Goal: Task Accomplishment & Management: Use online tool/utility

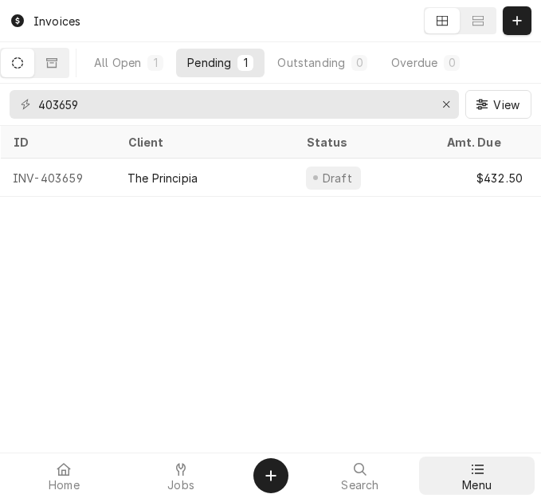
click at [465, 475] on div "Menu" at bounding box center [476, 476] width 109 height 32
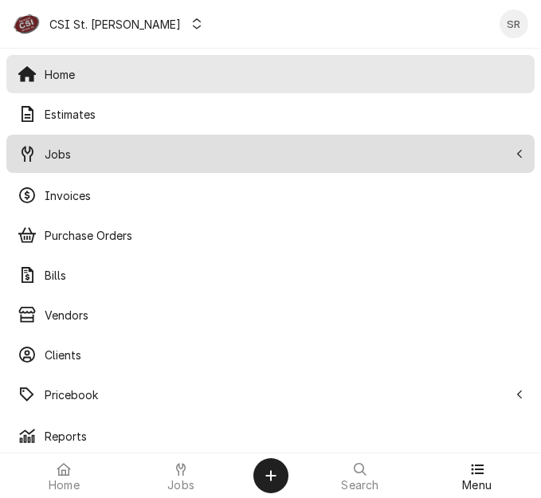
click at [61, 159] on span "Jobs" at bounding box center [277, 154] width 464 height 17
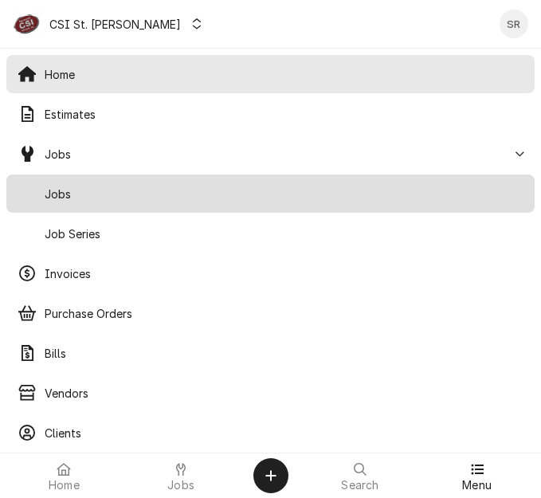
click at [58, 189] on span "Jobs" at bounding box center [284, 194] width 479 height 17
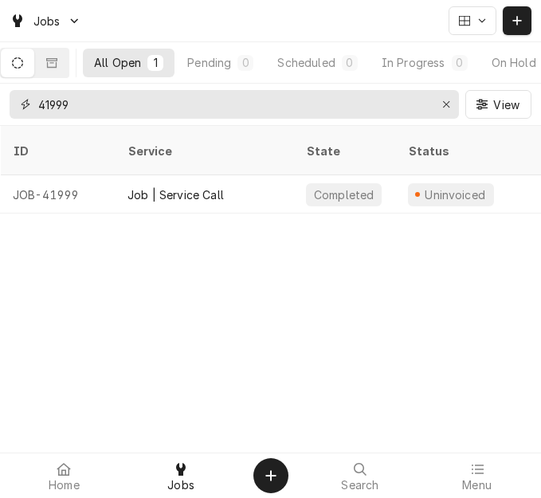
drag, startPoint x: 107, startPoint y: 96, endPoint x: -6, endPoint y: 101, distance: 113.3
click at [0, 101] on html "Jobs All Open 1 Pending 0 Scheduled 0 In Progress 0 On Hold 0 Completed 1 41999…" at bounding box center [270, 249] width 541 height 498
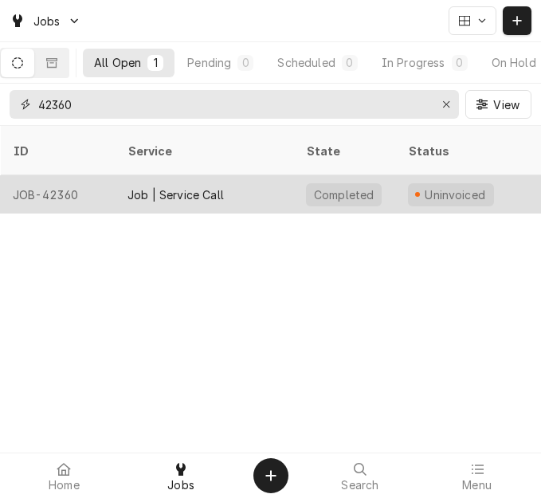
type input "42360"
click at [178, 186] on div "Job | Service Call" at bounding box center [176, 194] width 96 height 17
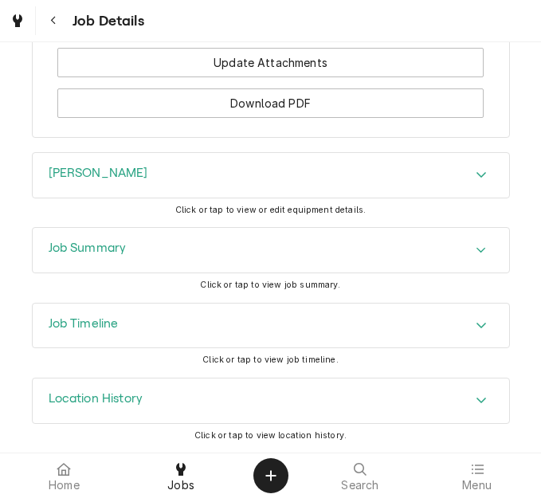
scroll to position [1750, 0]
click at [259, 234] on div "Job Summary" at bounding box center [271, 250] width 477 height 45
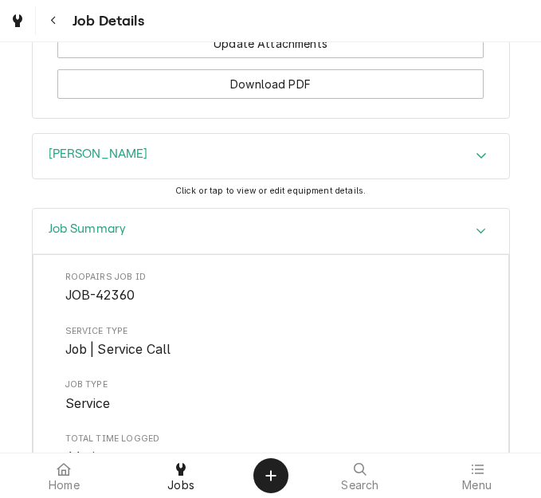
click at [259, 234] on div "Job Summary" at bounding box center [271, 231] width 477 height 45
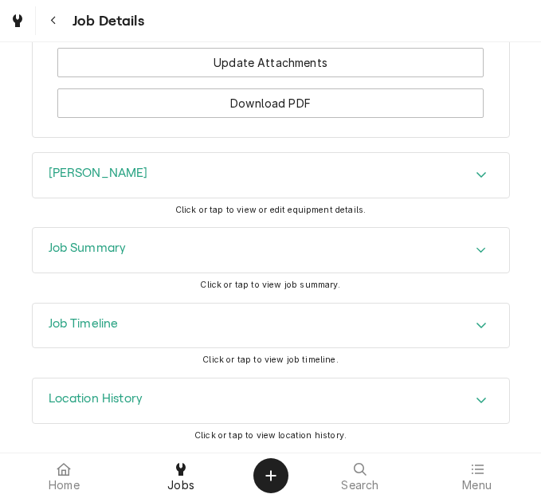
click at [259, 234] on div "Job Summary" at bounding box center [271, 250] width 477 height 45
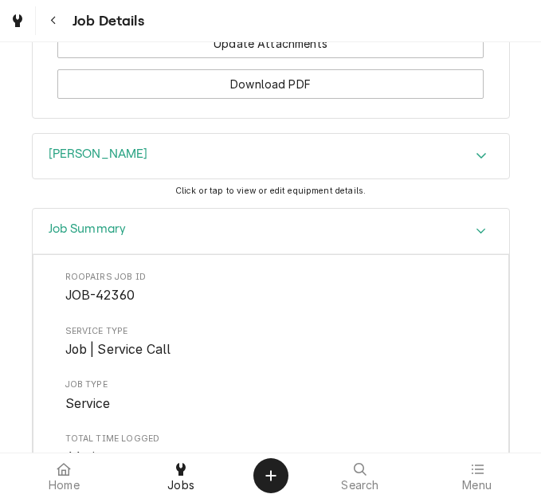
click at [515, 208] on div "Winston Click or tap to view or edit equipment details." at bounding box center [270, 170] width 541 height 75
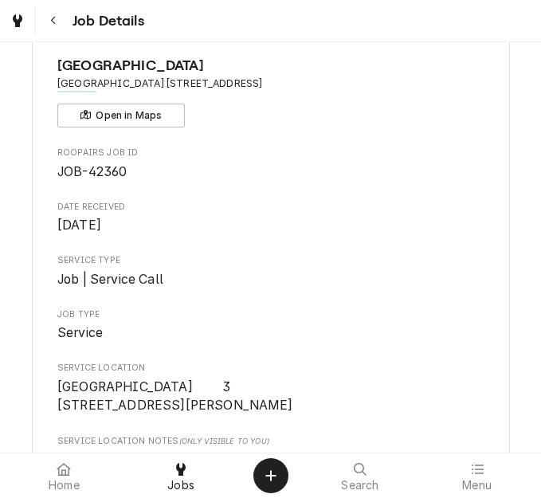
scroll to position [21, 0]
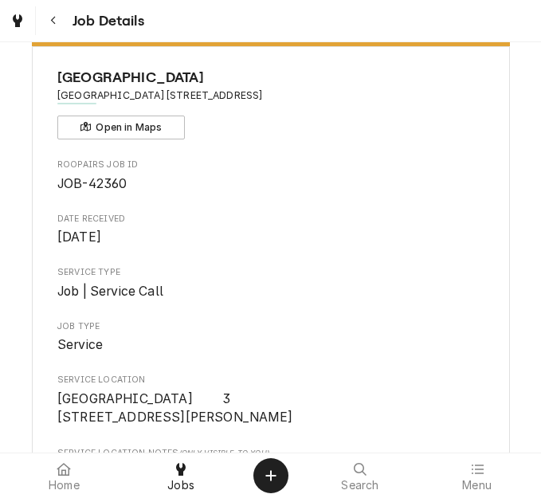
click at [422, 285] on div "Service Type Job | Service Call" at bounding box center [270, 283] width 426 height 34
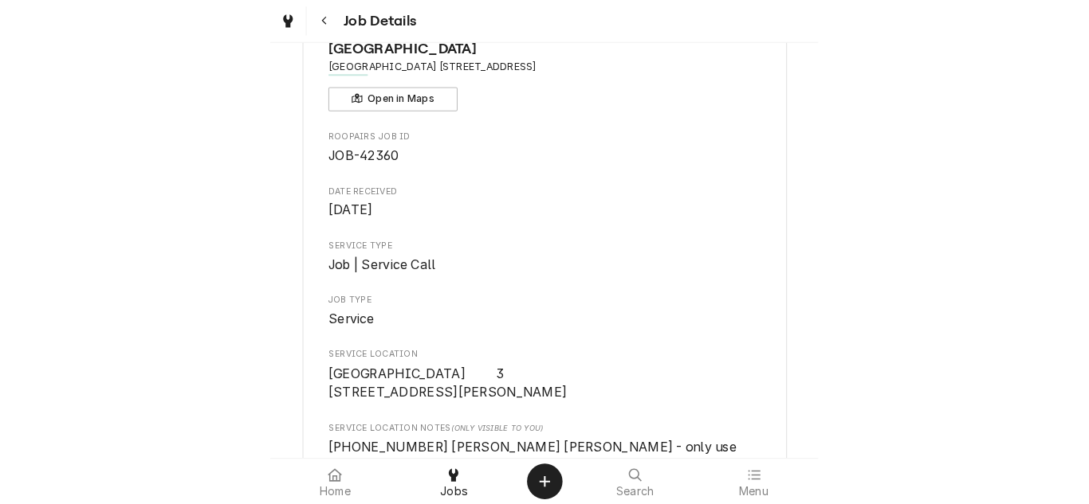
scroll to position [0, 0]
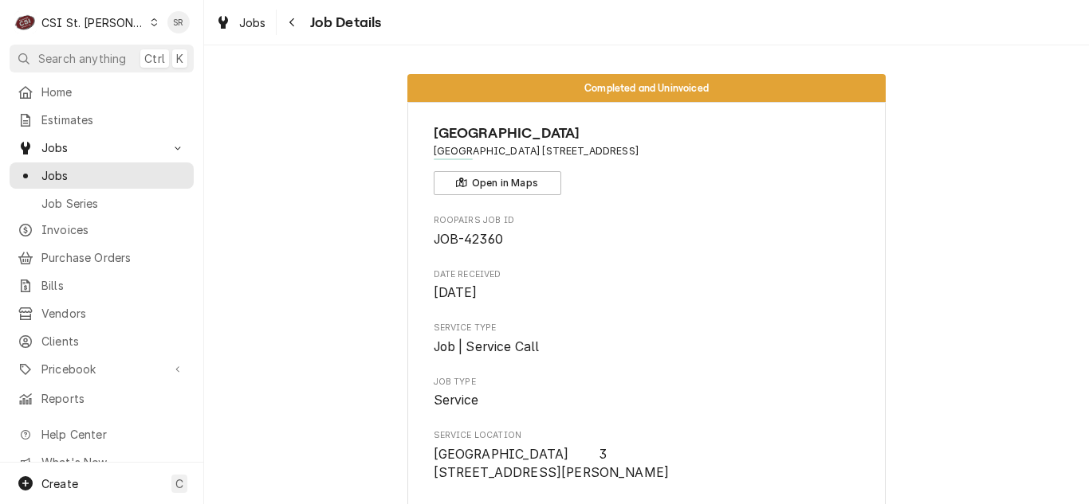
click at [540, 284] on span "Aug 28, 2025" at bounding box center [647, 293] width 426 height 19
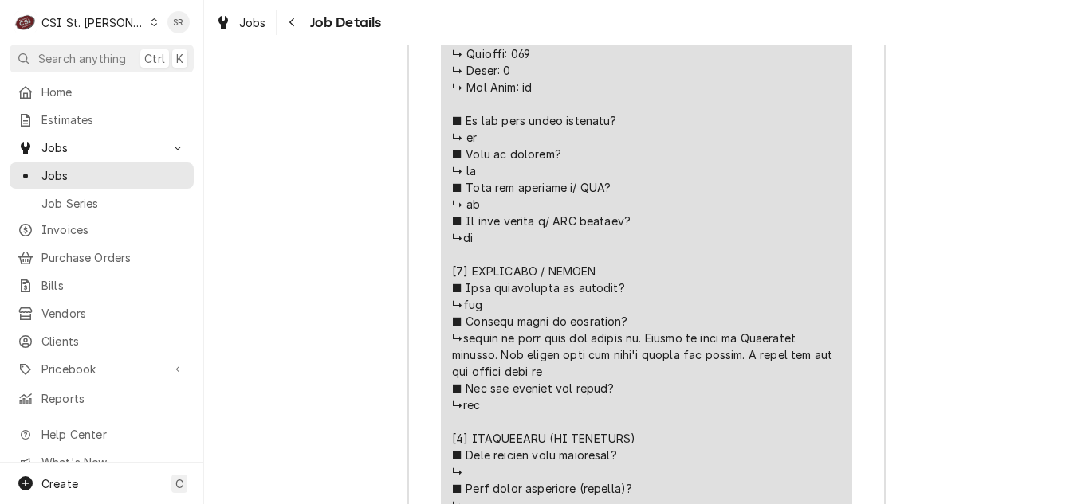
scroll to position [2646, 0]
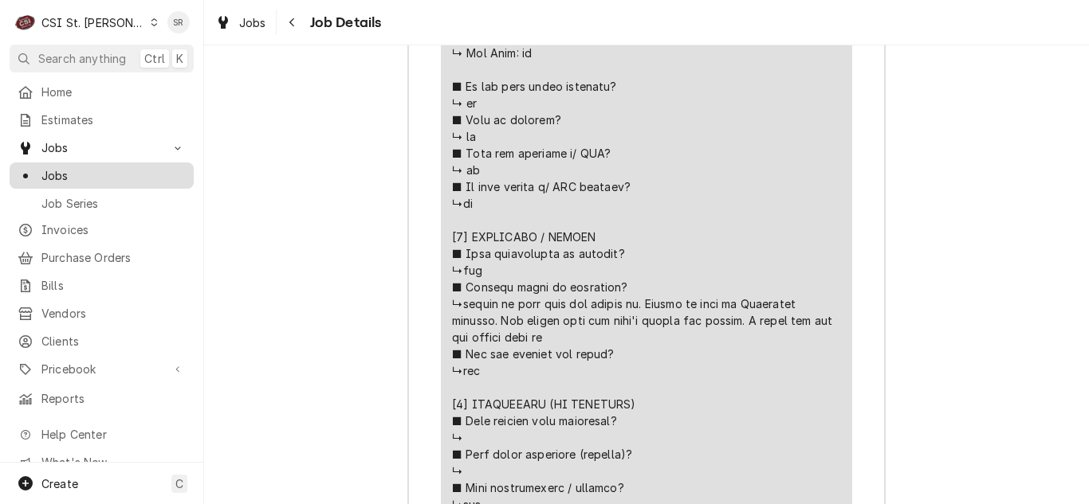
click at [93, 175] on span "Jobs" at bounding box center [113, 175] width 144 height 17
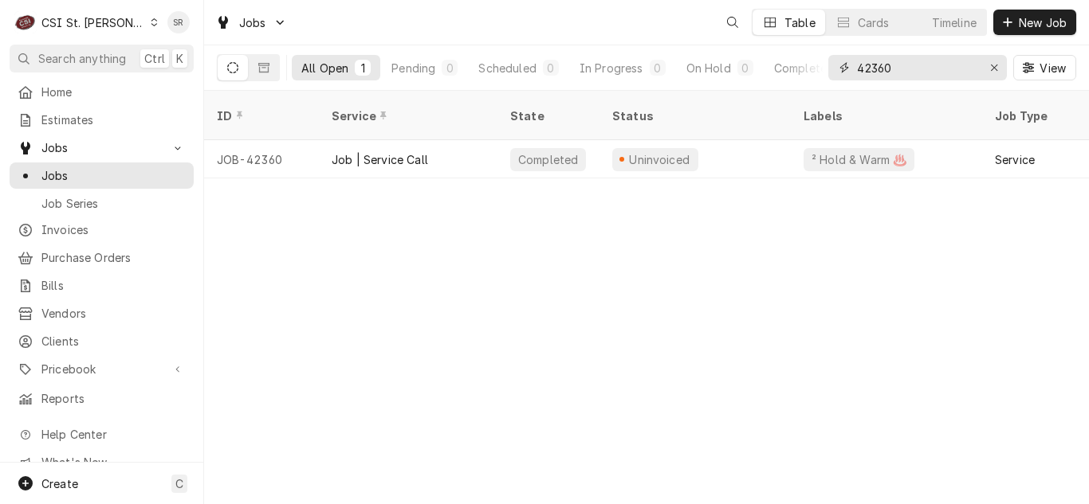
drag, startPoint x: 902, startPoint y: 72, endPoint x: 840, endPoint y: 85, distance: 63.6
click at [840, 85] on div "42360 View" at bounding box center [952, 67] width 248 height 45
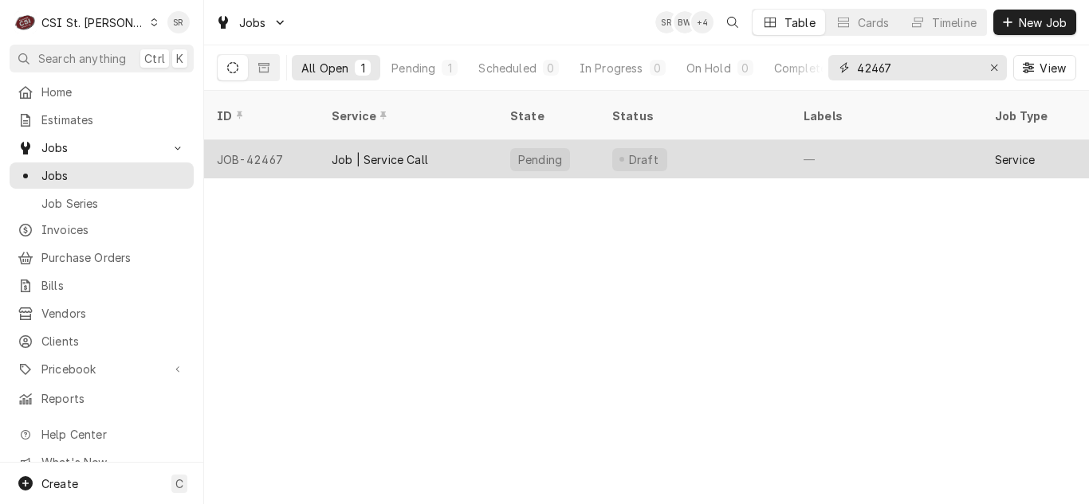
type input "42467"
click at [422, 151] on div "Job | Service Call" at bounding box center [380, 159] width 96 height 17
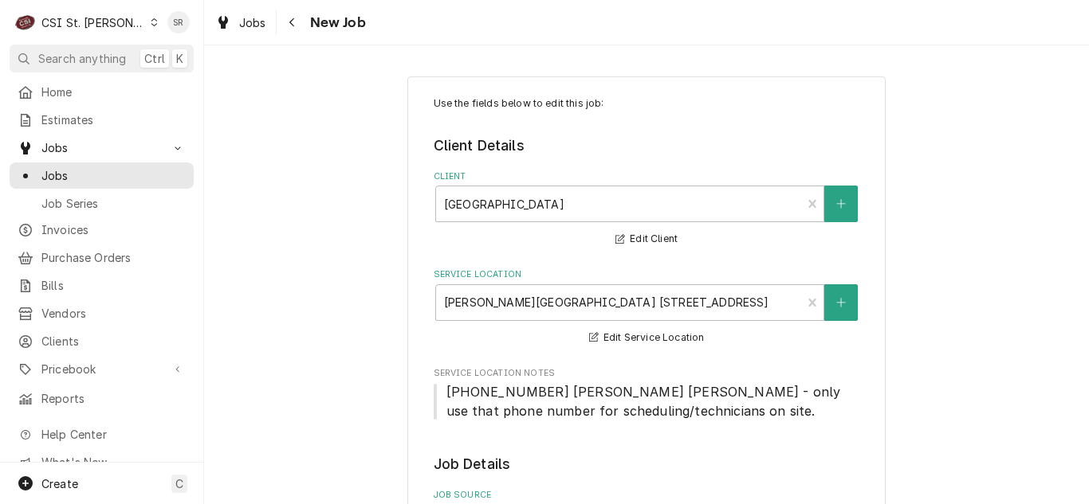
type textarea "x"
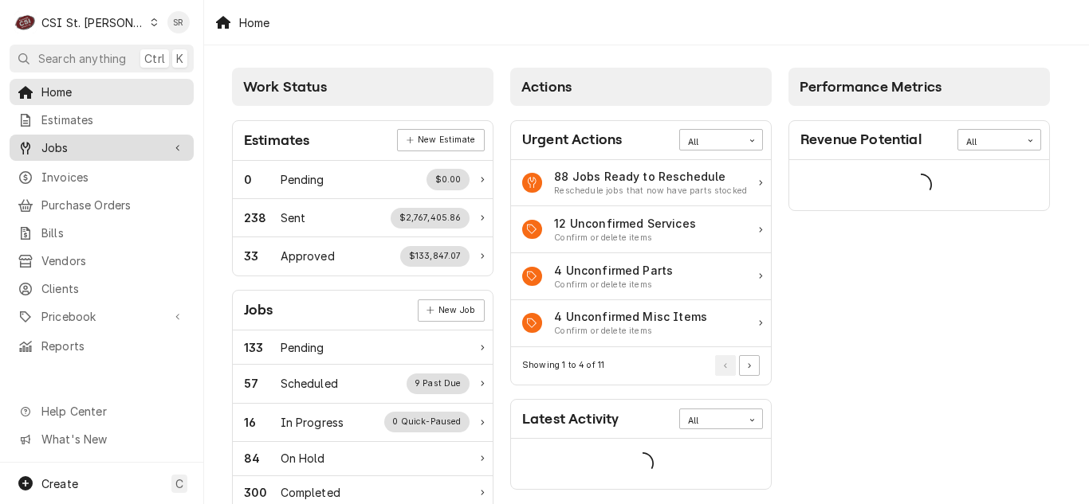
click at [68, 146] on span "Jobs" at bounding box center [101, 147] width 120 height 17
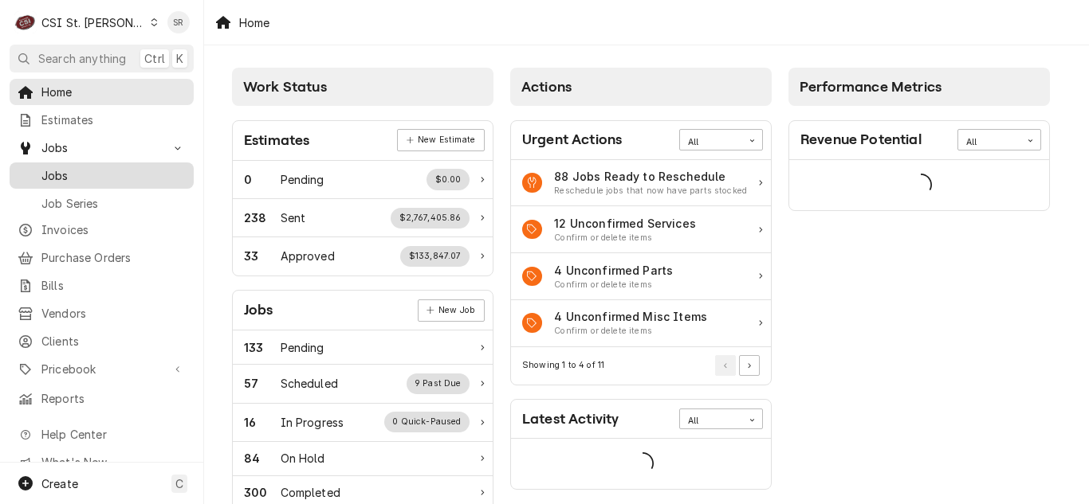
click at [69, 171] on span "Jobs" at bounding box center [113, 175] width 144 height 17
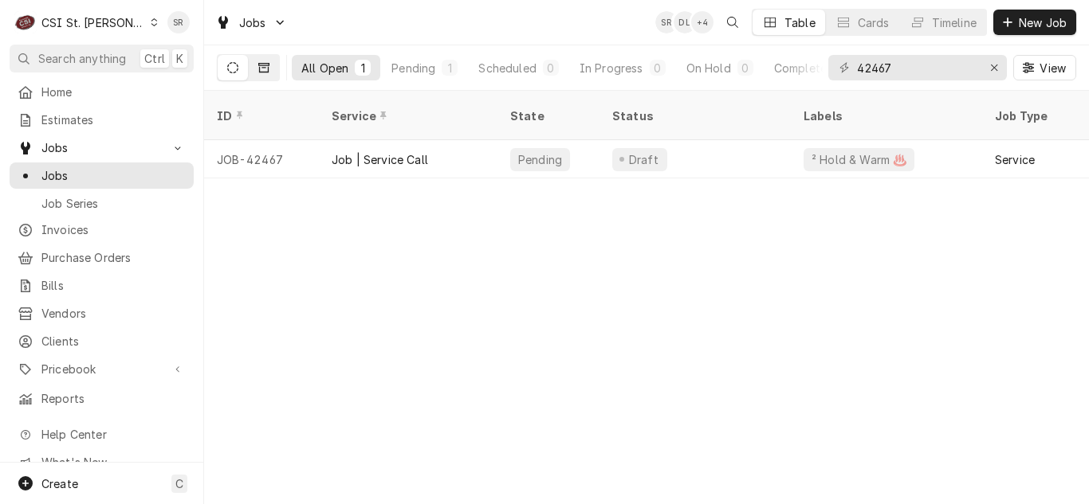
click at [269, 76] on button "Dynamic Content Wrapper" at bounding box center [264, 68] width 30 height 26
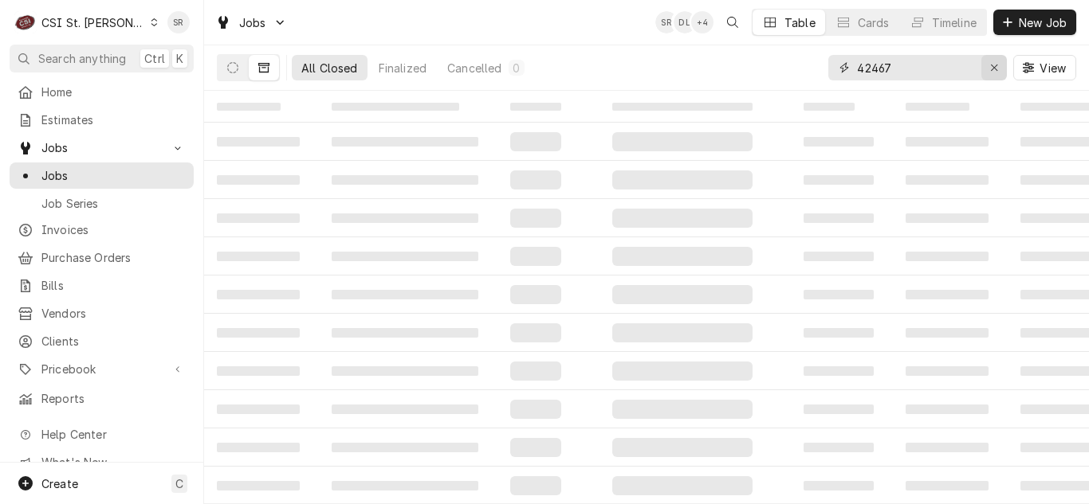
click at [988, 75] on div "Erase input" at bounding box center [994, 68] width 16 height 16
click at [932, 70] on input "Dynamic Content Wrapper" at bounding box center [928, 68] width 142 height 26
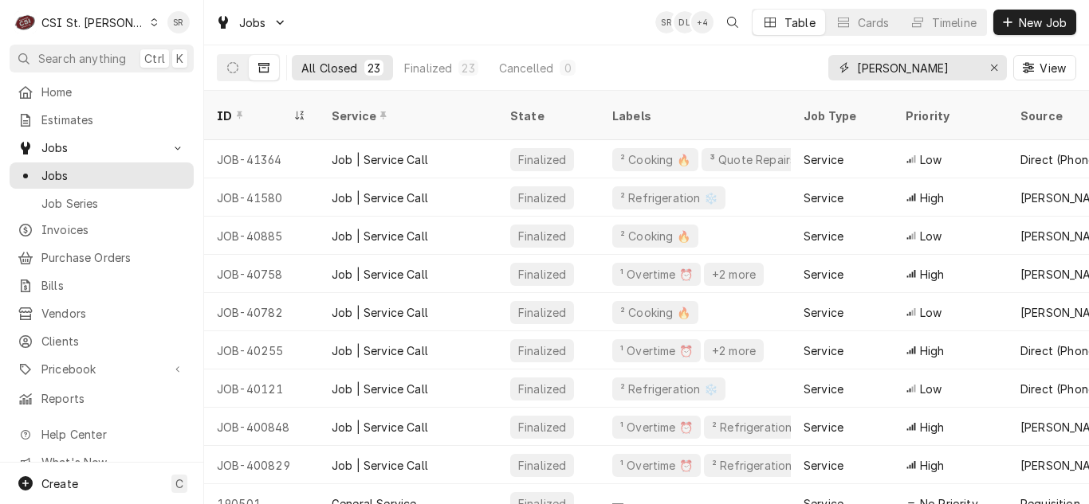
type input "konop"
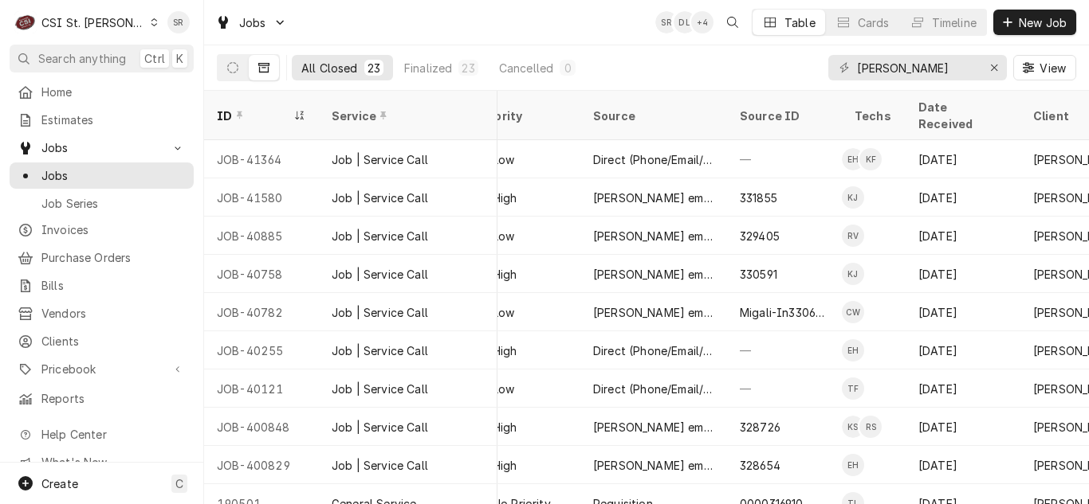
scroll to position [0, 461]
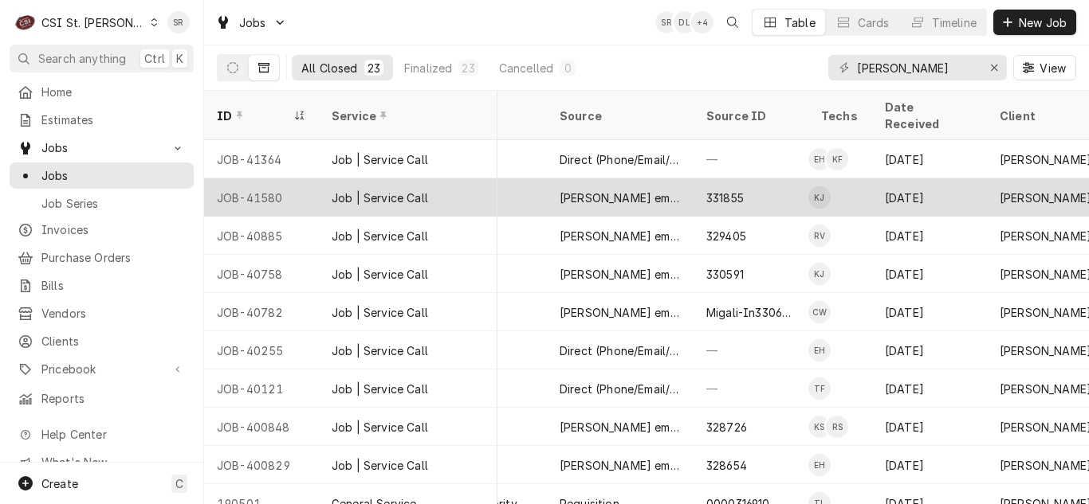
click at [665, 183] on div "[PERSON_NAME] email" at bounding box center [620, 198] width 147 height 38
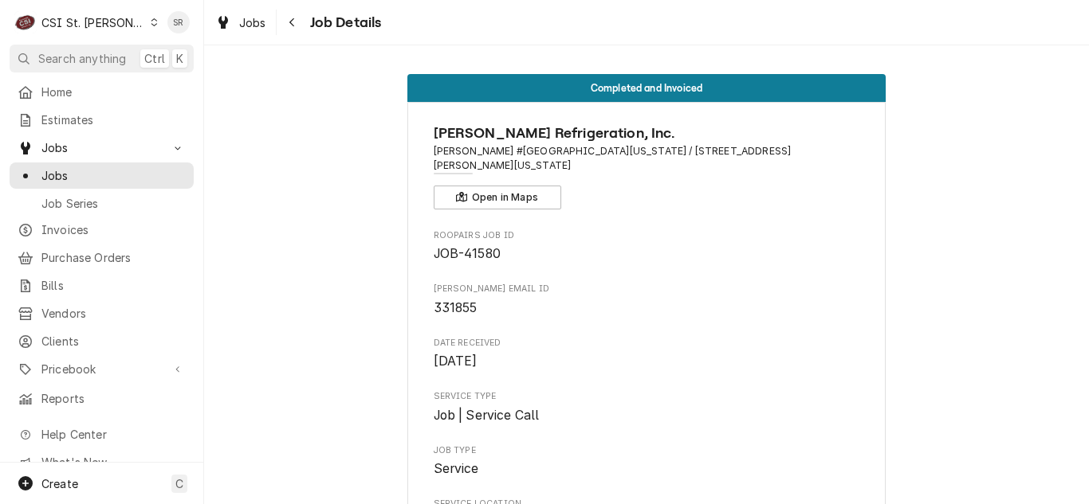
click at [638, 245] on span "JOB-41580" at bounding box center [647, 254] width 426 height 19
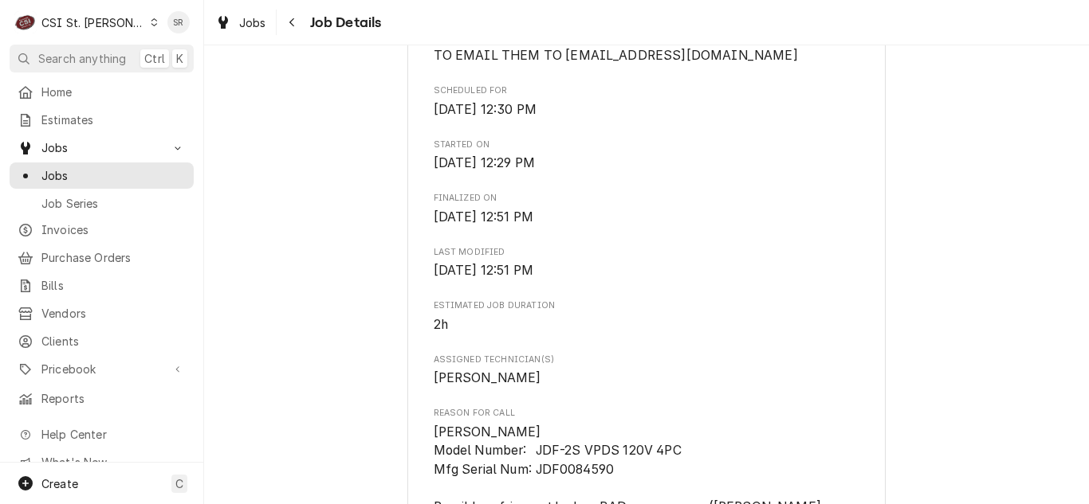
scroll to position [638, 0]
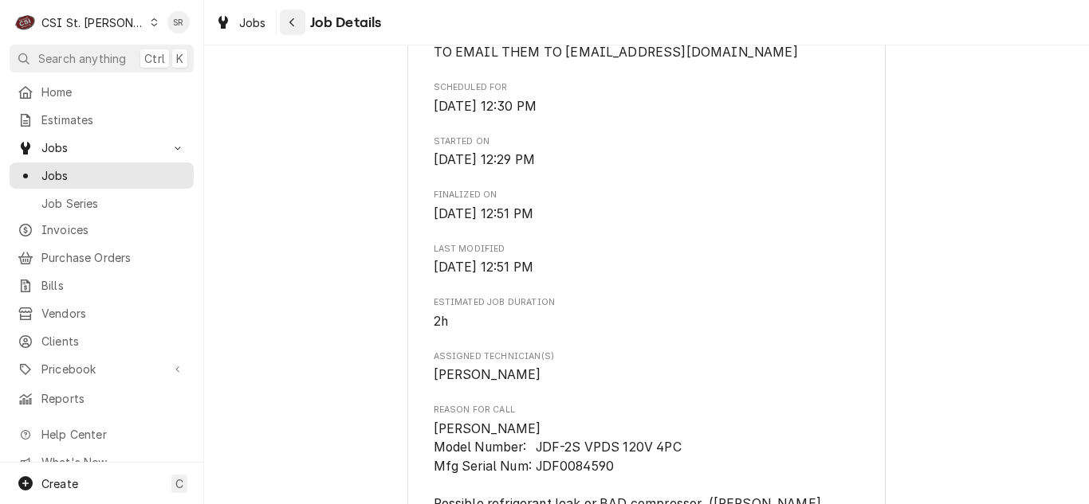
click at [288, 23] on icon "Navigate back" at bounding box center [291, 22] width 7 height 11
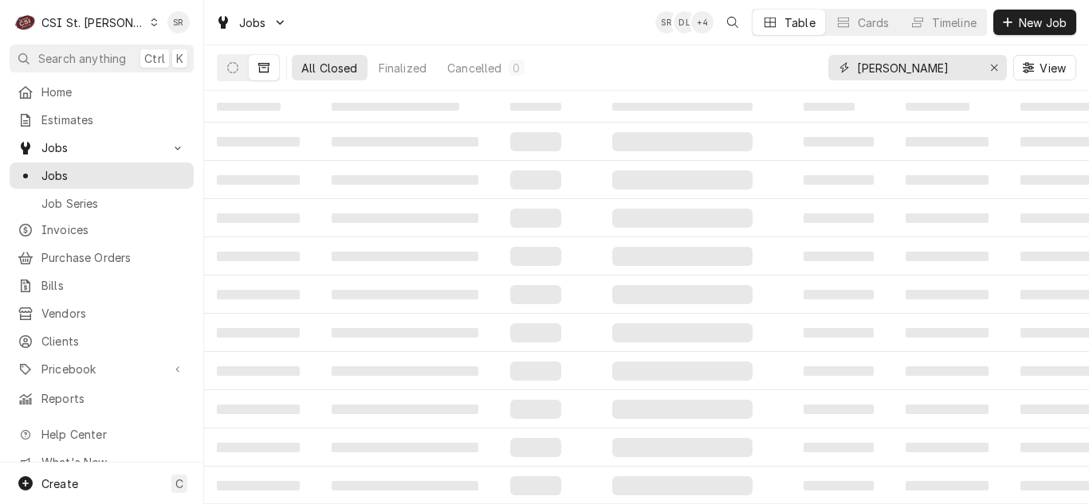
click at [912, 66] on input "konop" at bounding box center [917, 68] width 120 height 26
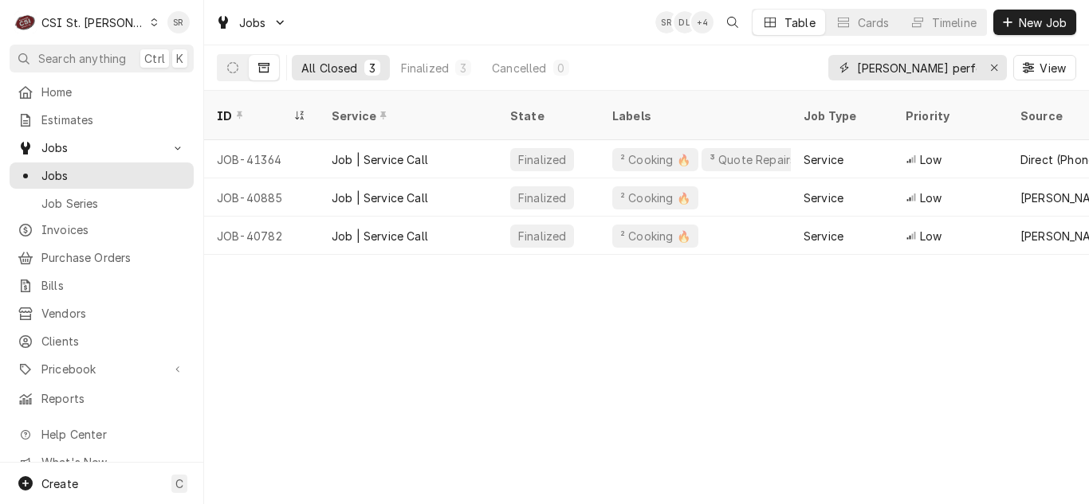
type input "konop performa"
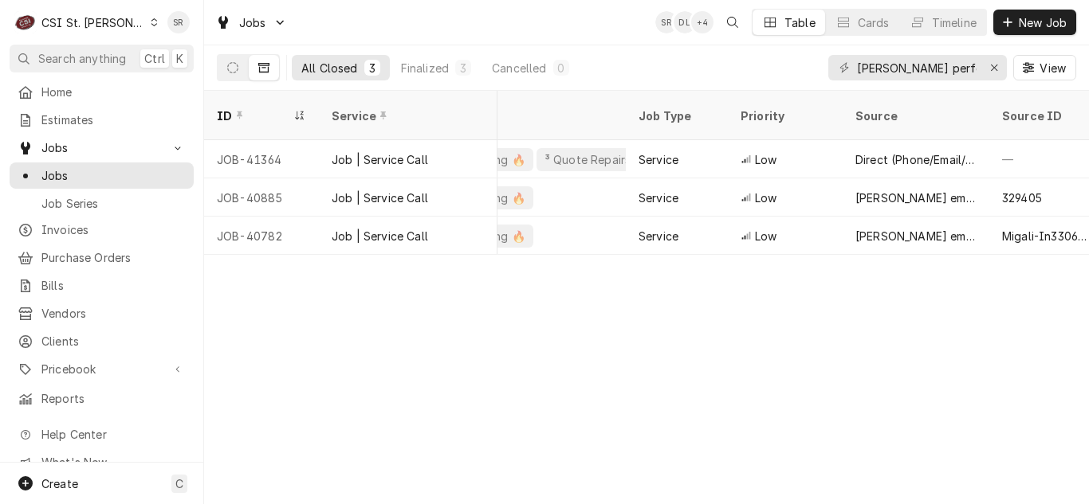
scroll to position [0, 154]
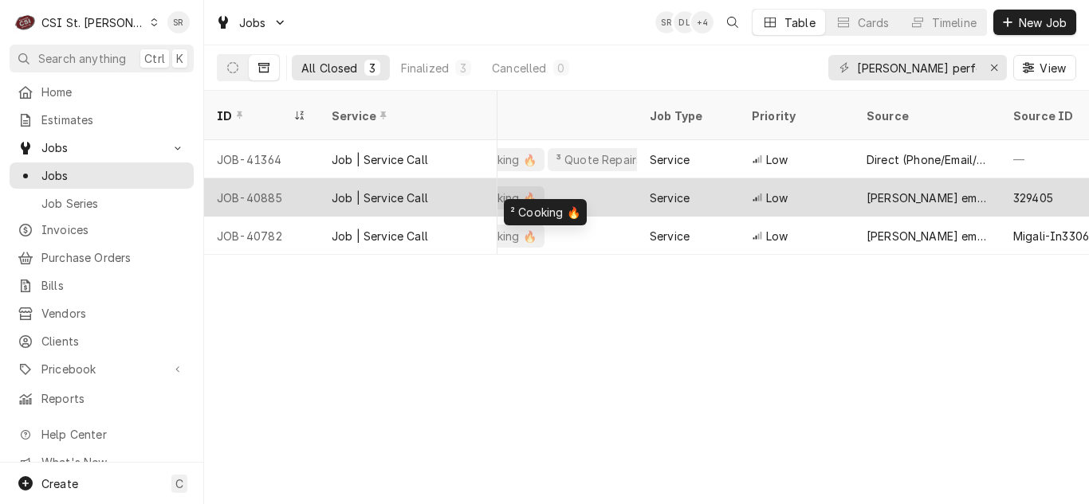
click at [621, 180] on div "² Cooking 🔥" at bounding box center [540, 198] width 191 height 38
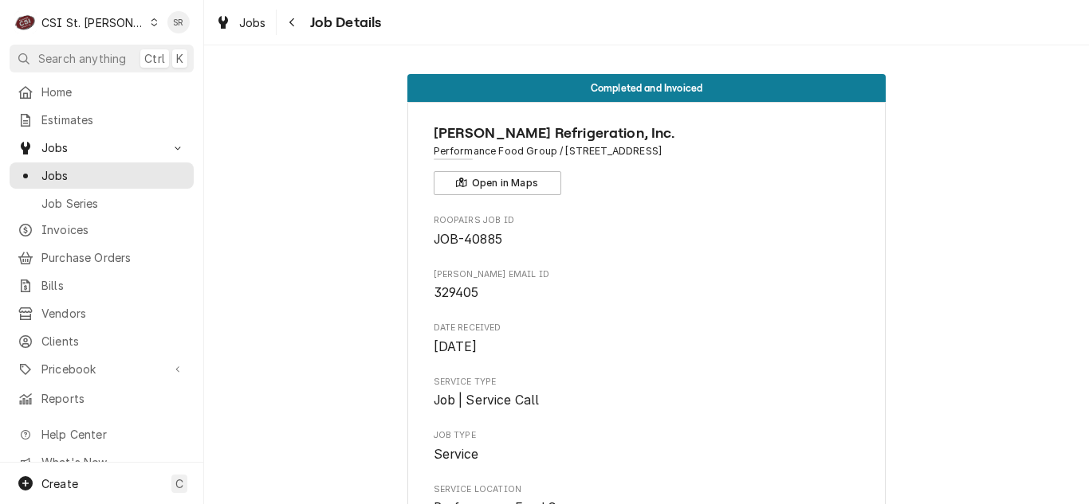
click at [677, 229] on div "Roopairs Job ID JOB-40885" at bounding box center [647, 231] width 426 height 34
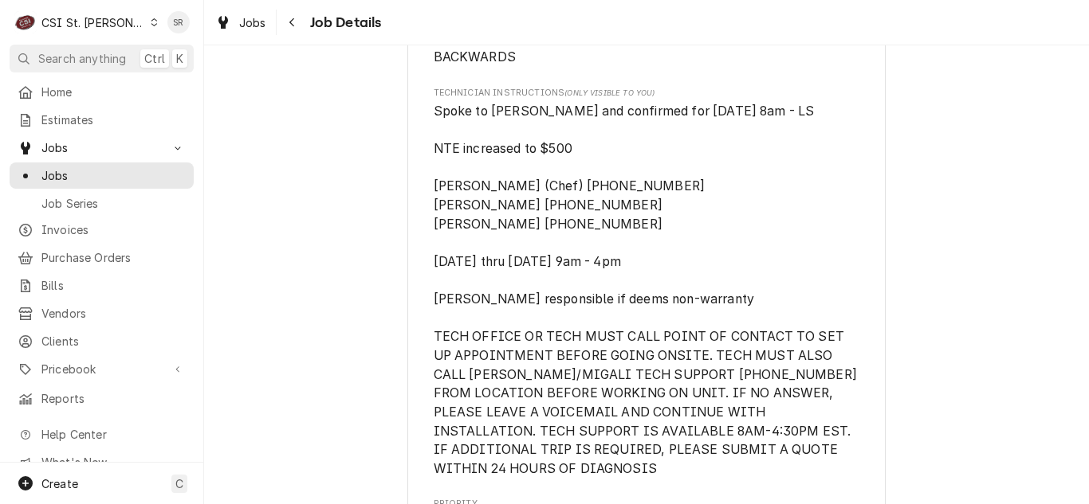
scroll to position [1148, 0]
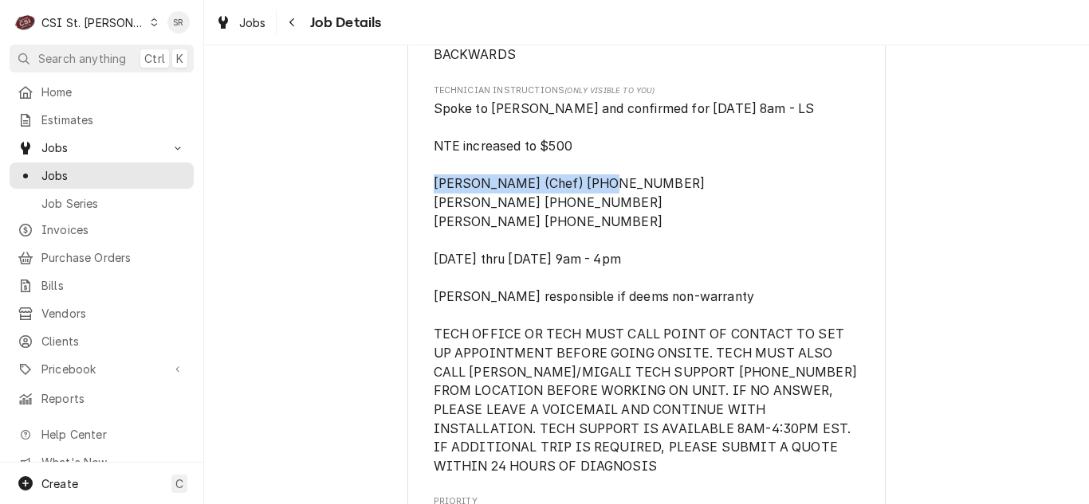
drag, startPoint x: 597, startPoint y: 204, endPoint x: 430, endPoint y: 203, distance: 167.4
click at [434, 203] on span "Spoke to [PERSON_NAME] and confirmed for [DATE] 8am - LS NTE increased to $500 …" at bounding box center [647, 288] width 426 height 377
click at [623, 241] on span "Spoke to [PERSON_NAME] and confirmed for [DATE] 8am - LS NTE increased to $500 …" at bounding box center [647, 288] width 426 height 377
click at [292, 31] on button "Navigate back" at bounding box center [293, 23] width 26 height 26
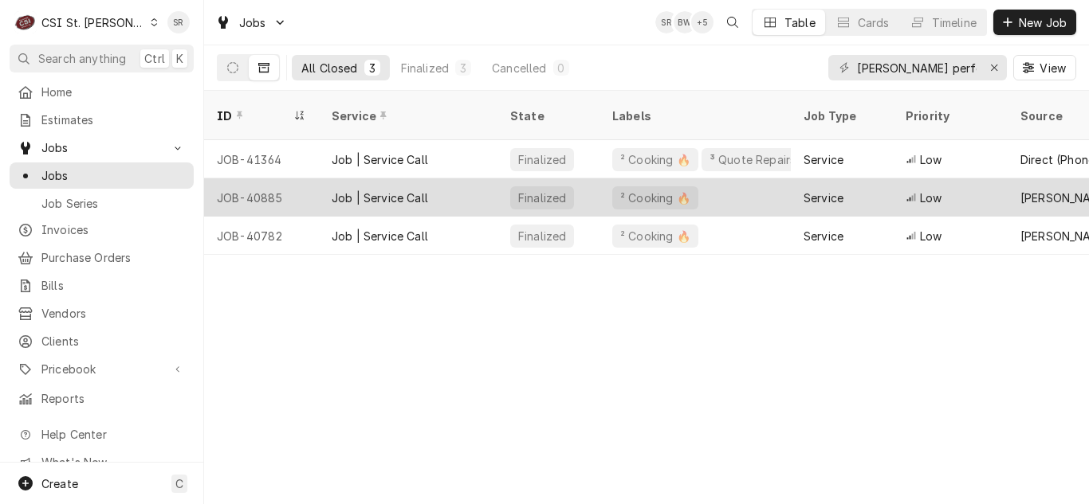
click at [861, 182] on div "Service" at bounding box center [842, 198] width 102 height 38
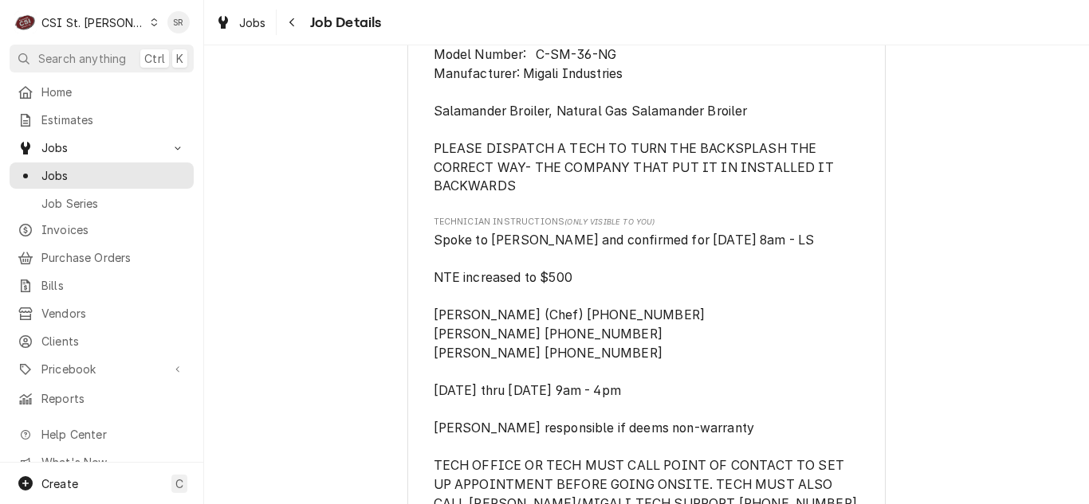
scroll to position [1020, 0]
